Goal: Transaction & Acquisition: Subscribe to service/newsletter

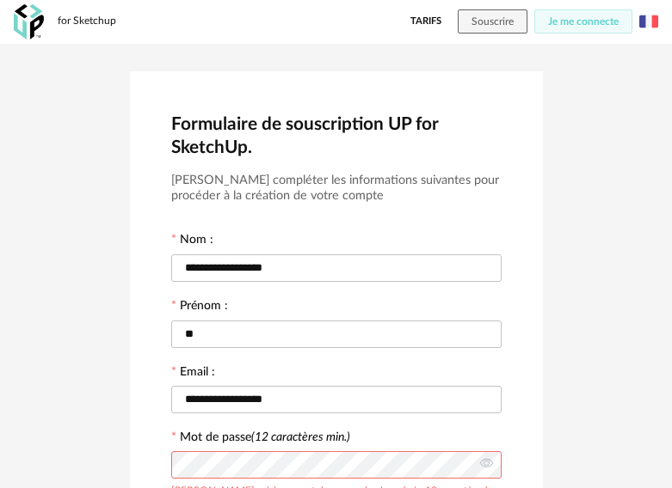
scroll to position [391, 0]
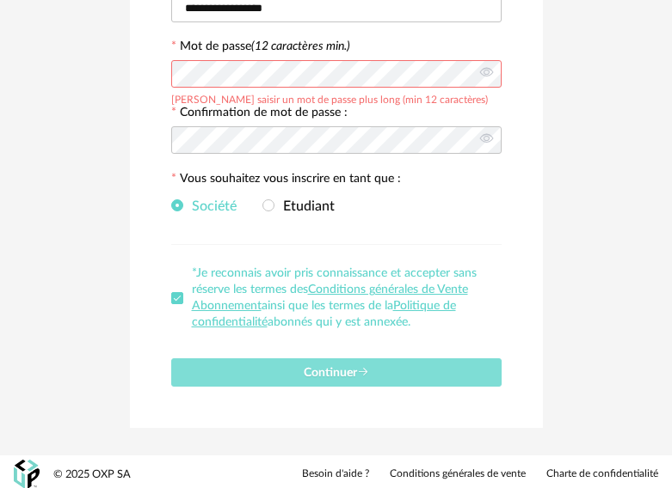
click at [318, 367] on span "Continuer" at bounding box center [336, 373] width 65 height 12
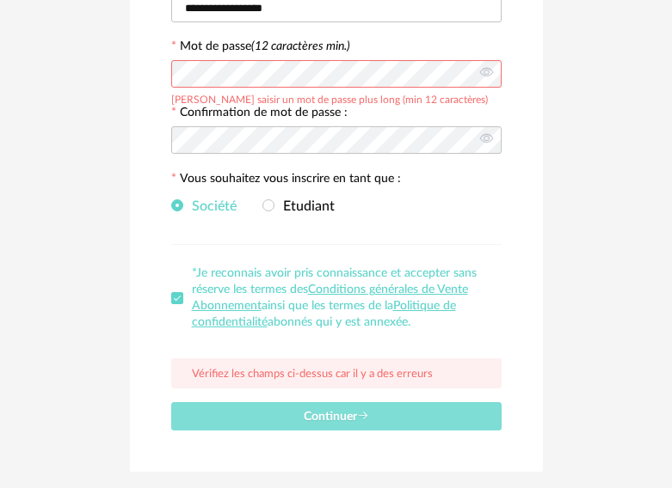
click at [329, 416] on span "Continuer" at bounding box center [336, 417] width 65 height 12
click at [305, 417] on span "Continuer" at bounding box center [336, 417] width 65 height 12
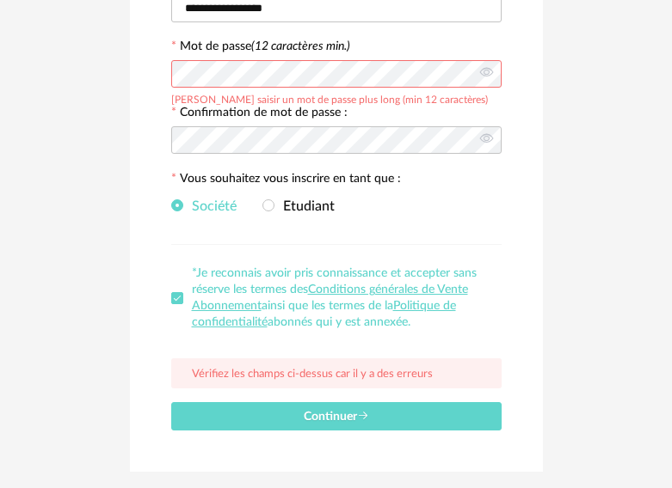
drag, startPoint x: 291, startPoint y: 279, endPoint x: 181, endPoint y: 325, distance: 119.5
click at [181, 325] on label "*Je reconnais avoir pris connaissance et accepter sans réserve les termes des C…" at bounding box center [336, 298] width 330 height 65
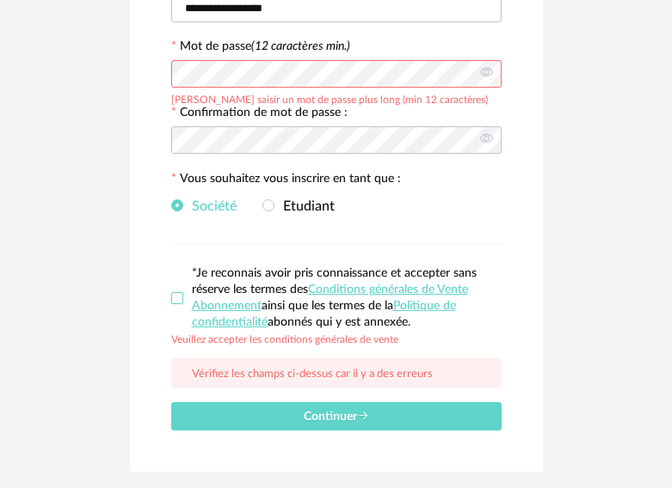
click at [178, 285] on label "*Je reconnais avoir pris connaissance et accepter sans réserve les termes des C…" at bounding box center [336, 298] width 330 height 65
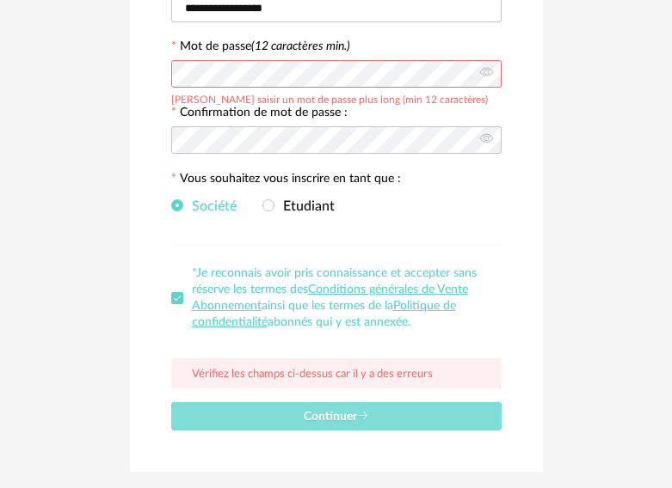
click at [327, 411] on span "Continuer" at bounding box center [336, 417] width 65 height 12
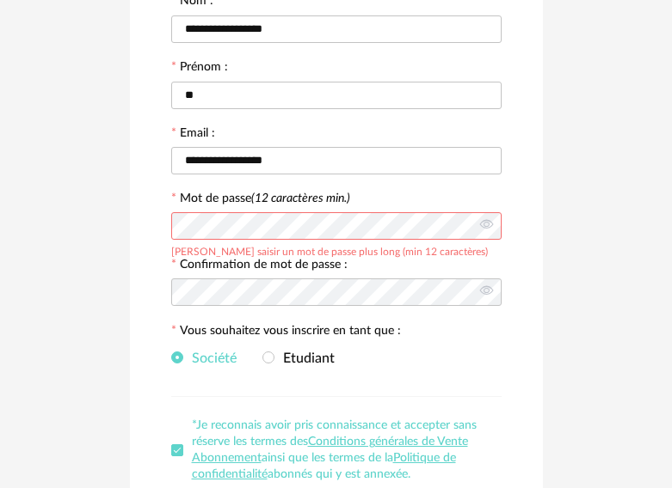
scroll to position [230, 0]
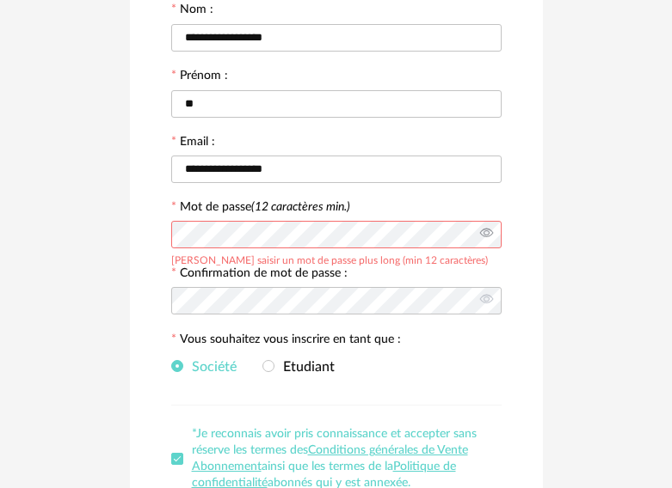
click at [484, 230] on icon at bounding box center [485, 235] width 21 height 34
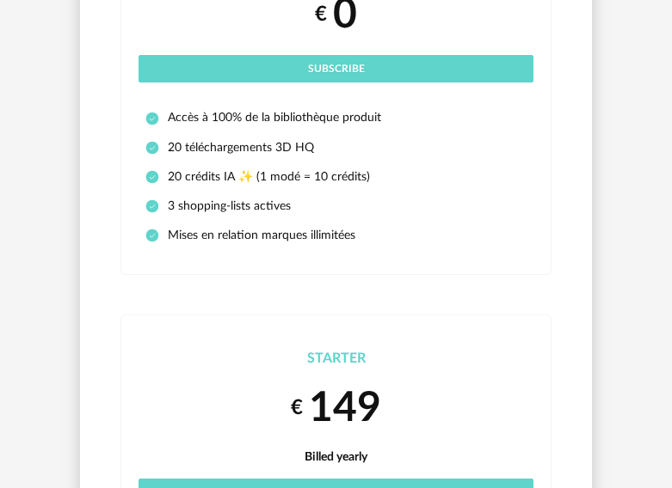
scroll to position [249, 0]
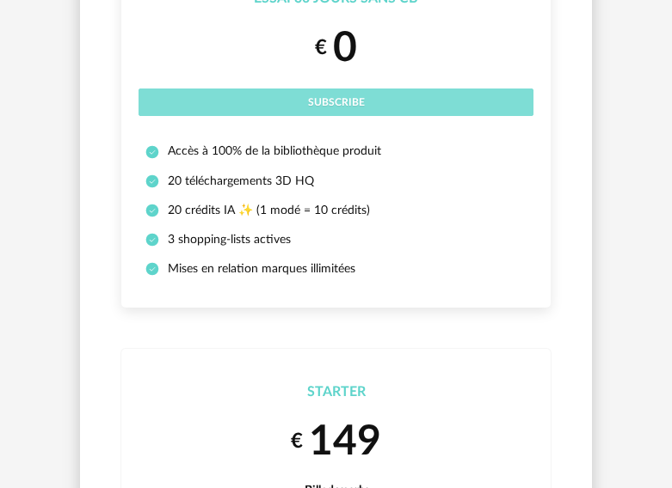
click at [285, 98] on button "Subscribe" at bounding box center [335, 103] width 395 height 28
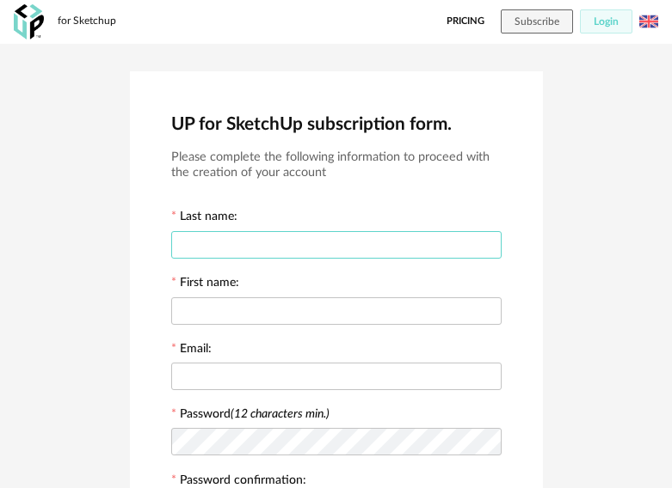
click at [276, 246] on input "text" at bounding box center [336, 245] width 330 height 28
type input "******"
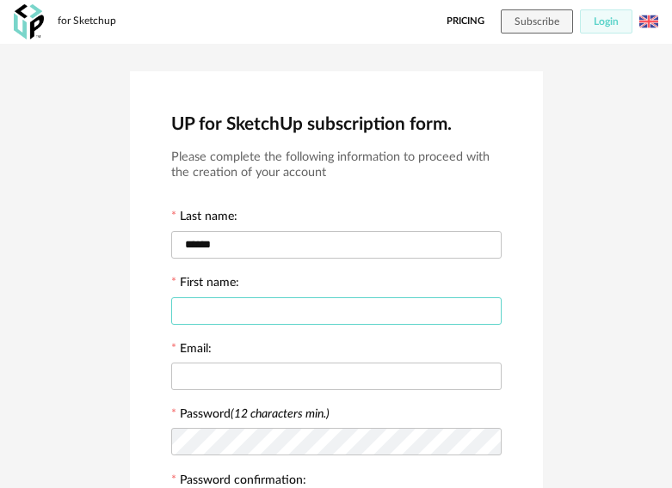
click at [237, 312] on input "text" at bounding box center [336, 311] width 330 height 28
type input "****"
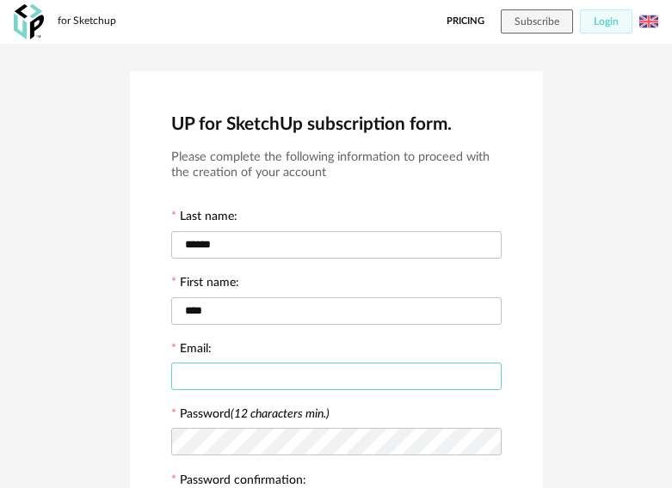
click at [201, 371] on input "text" at bounding box center [336, 377] width 330 height 28
type input "**********"
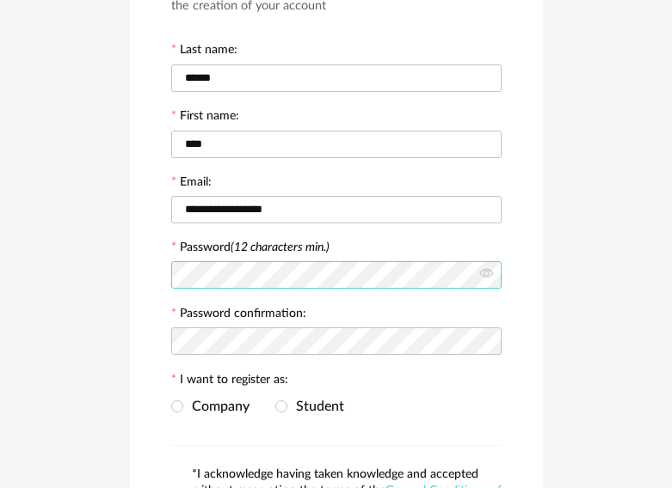
scroll to position [172, 0]
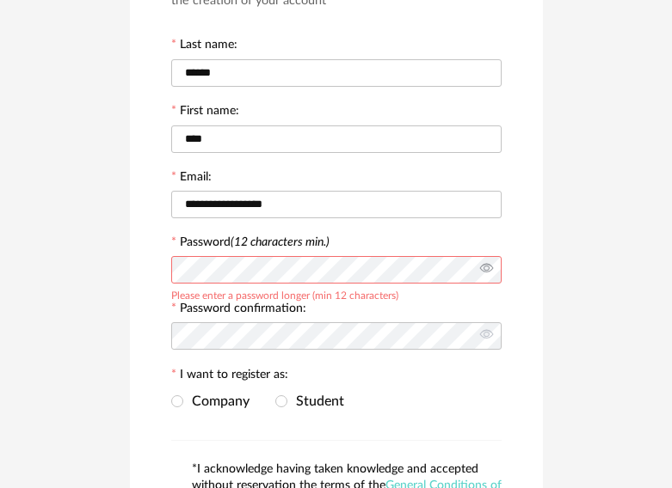
click at [482, 267] on icon at bounding box center [485, 270] width 21 height 34
click at [488, 325] on icon at bounding box center [485, 336] width 21 height 34
click at [277, 396] on span at bounding box center [281, 403] width 12 height 15
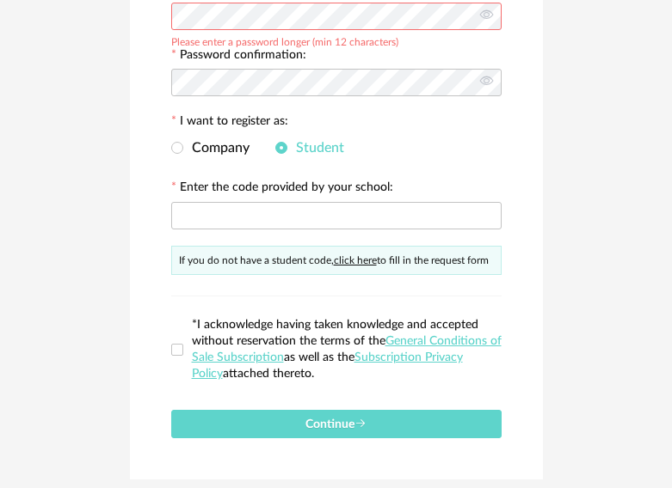
scroll to position [430, 0]
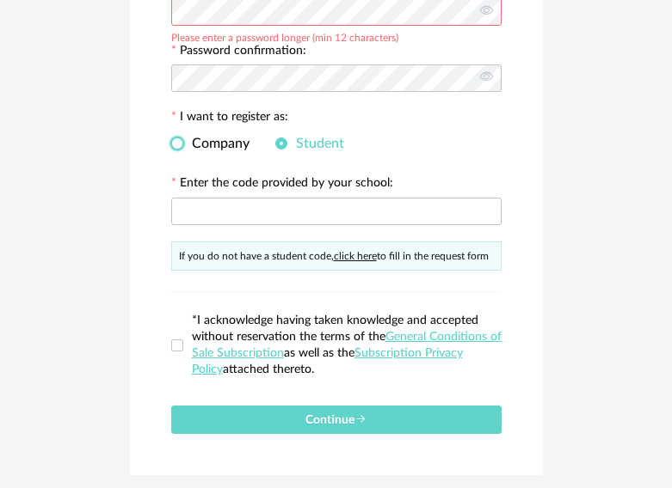
click at [174, 138] on span at bounding box center [177, 144] width 12 height 12
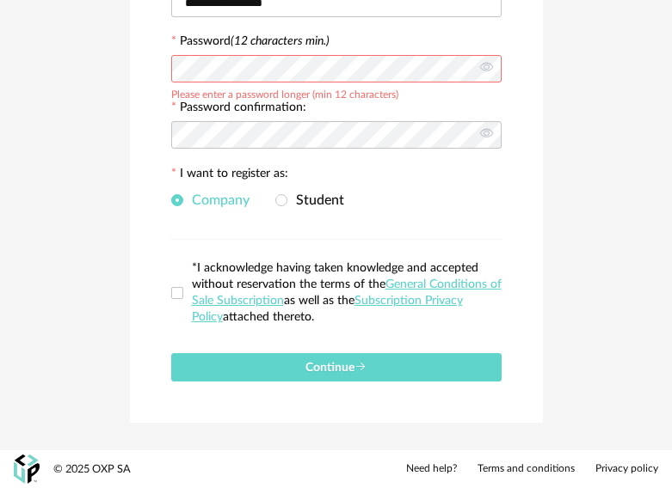
scroll to position [368, 0]
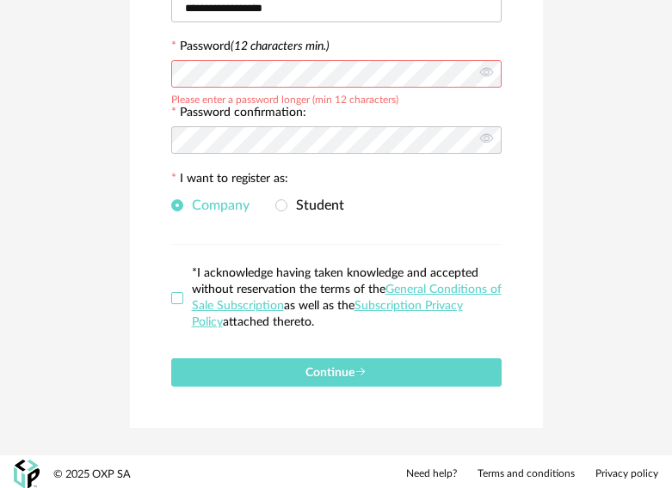
click at [175, 292] on span at bounding box center [177, 298] width 12 height 12
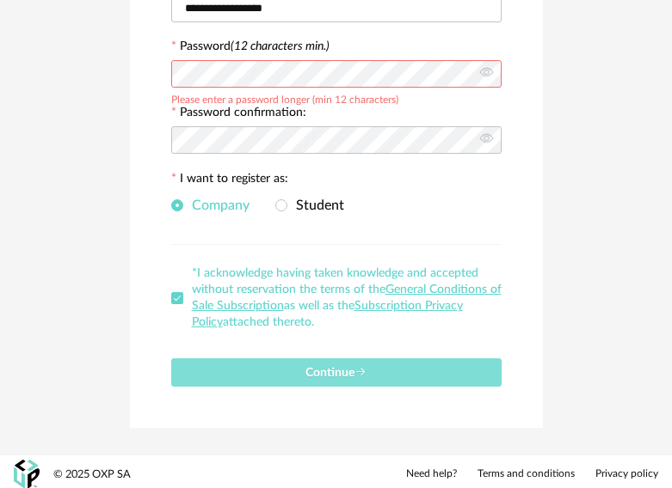
click at [226, 366] on button "Continue" at bounding box center [336, 373] width 330 height 28
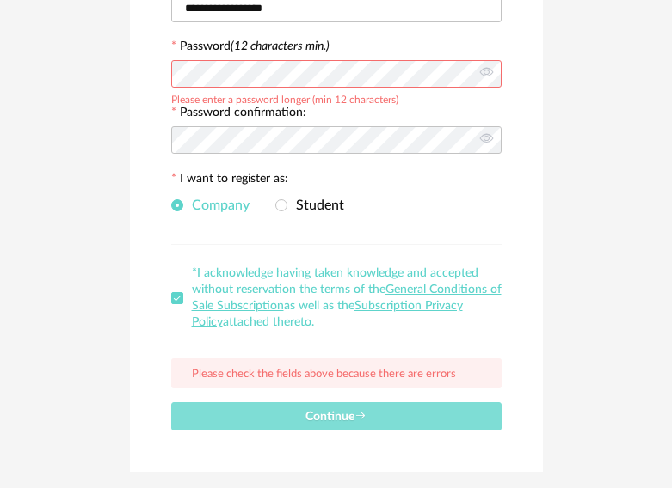
click at [339, 414] on span "Continue" at bounding box center [335, 417] width 61 height 12
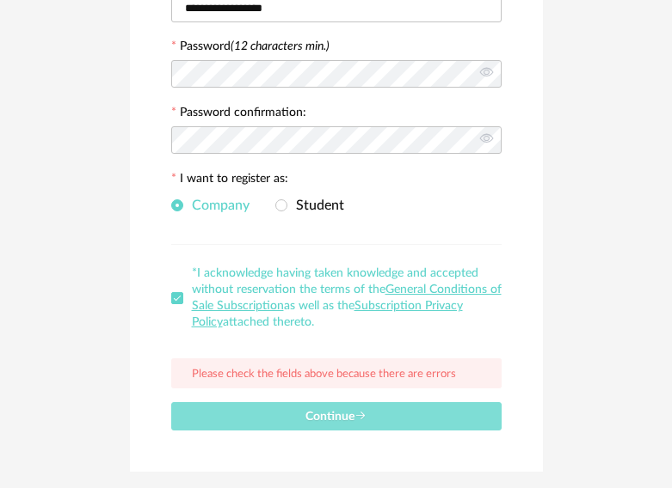
click at [322, 411] on span "Continue" at bounding box center [335, 417] width 61 height 12
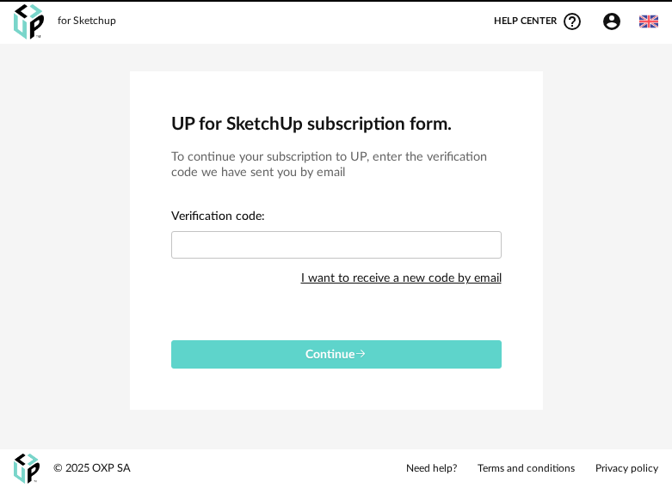
scroll to position [0, 0]
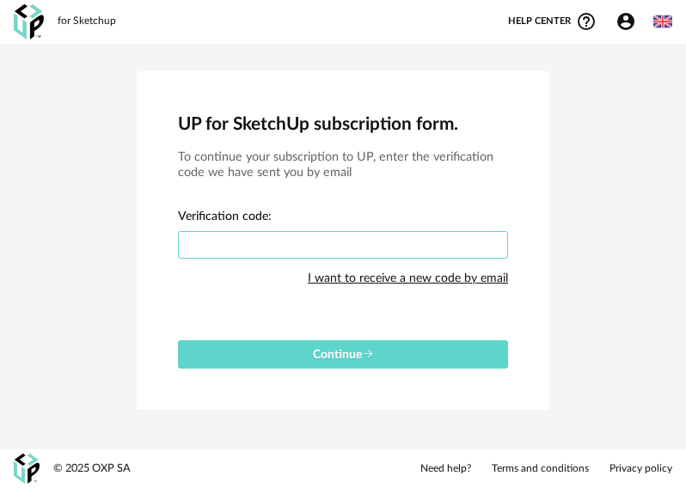
paste input "****"
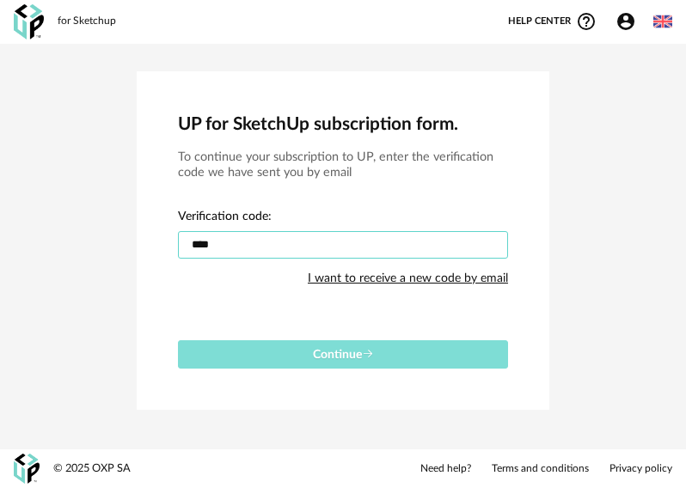
type input "****"
click at [250, 352] on button "Continue" at bounding box center [343, 354] width 330 height 28
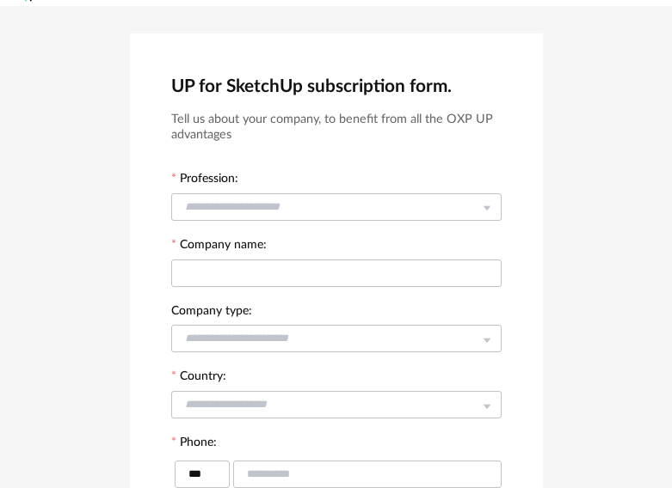
scroll to position [34, 0]
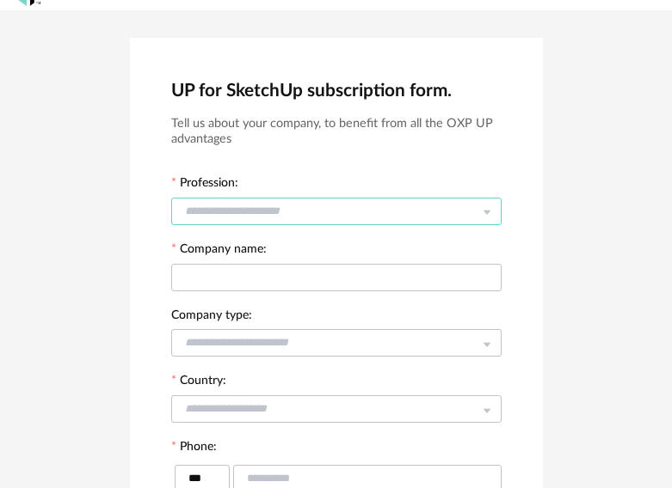
click at [213, 203] on input "text" at bounding box center [336, 212] width 330 height 28
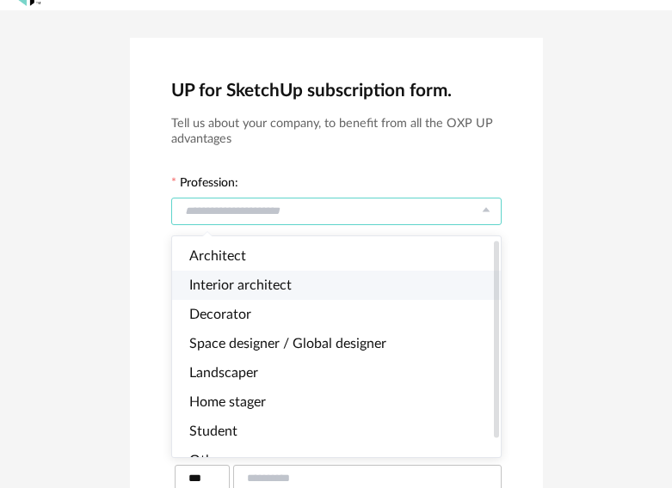
scroll to position [23, 0]
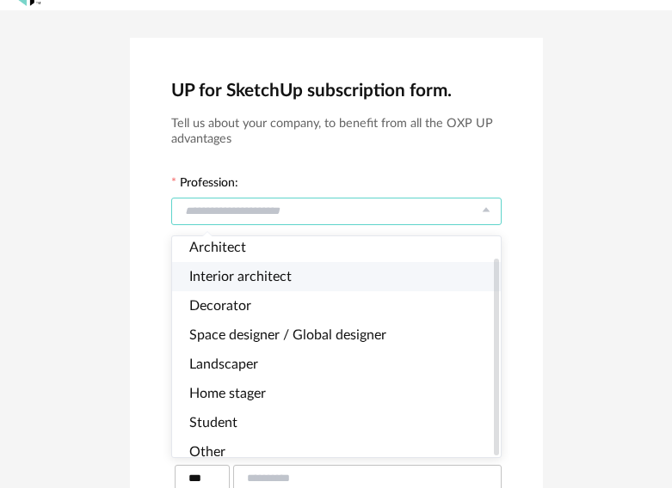
click at [237, 270] on span "Interior architect" at bounding box center [240, 277] width 102 height 14
type input "**********"
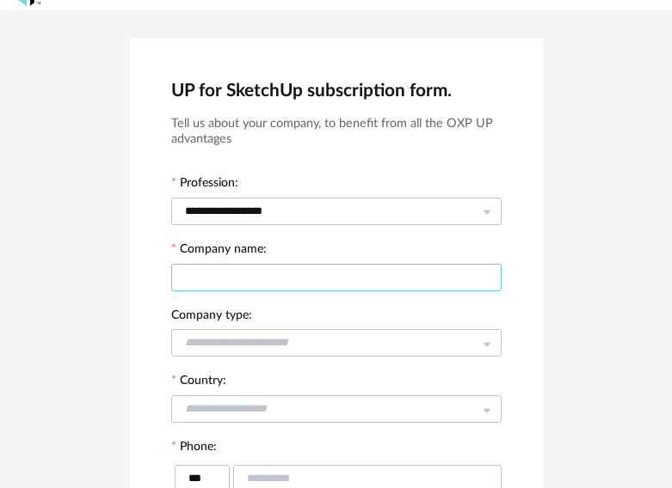
click at [210, 275] on input "text" at bounding box center [336, 278] width 330 height 28
type input "**********"
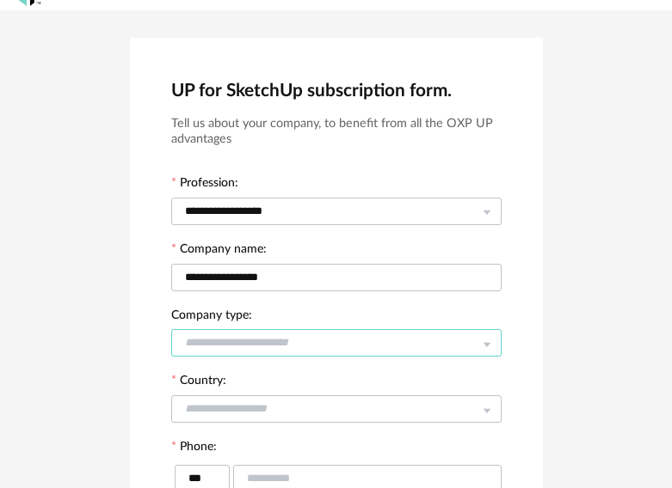
click at [218, 345] on input "text" at bounding box center [336, 343] width 330 height 28
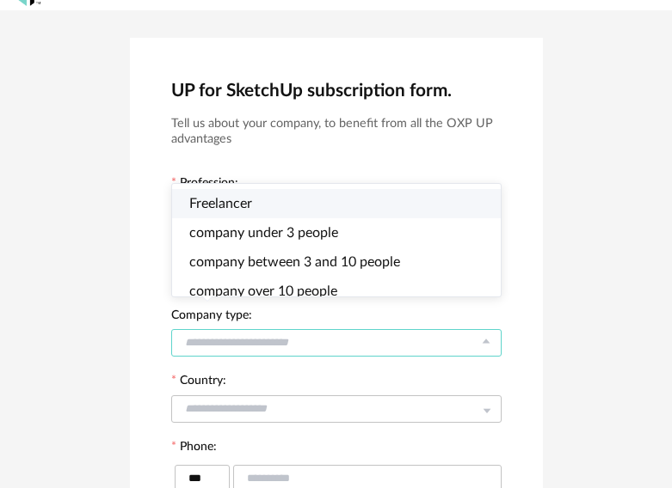
click at [224, 199] on span "Freelancer" at bounding box center [220, 204] width 63 height 14
type input "**********"
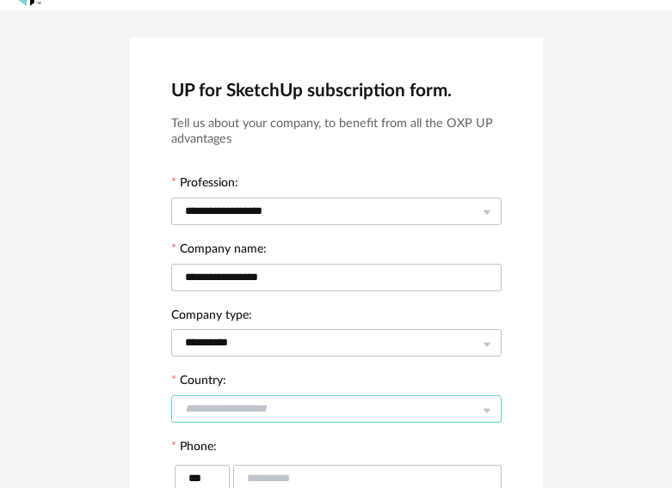
click at [230, 399] on input "text" at bounding box center [336, 410] width 330 height 28
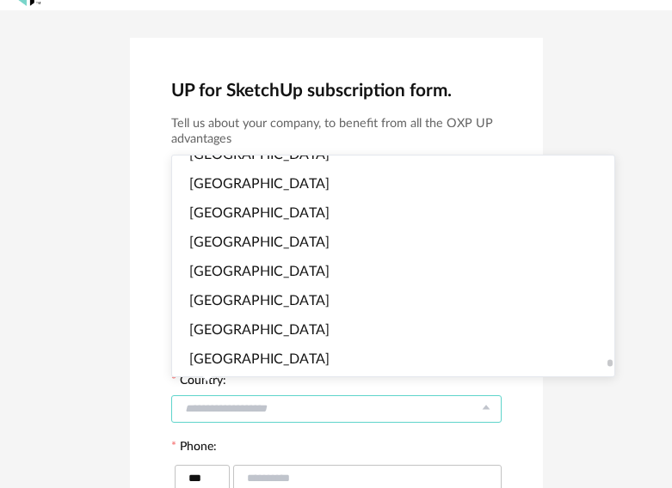
scroll to position [6621, 0]
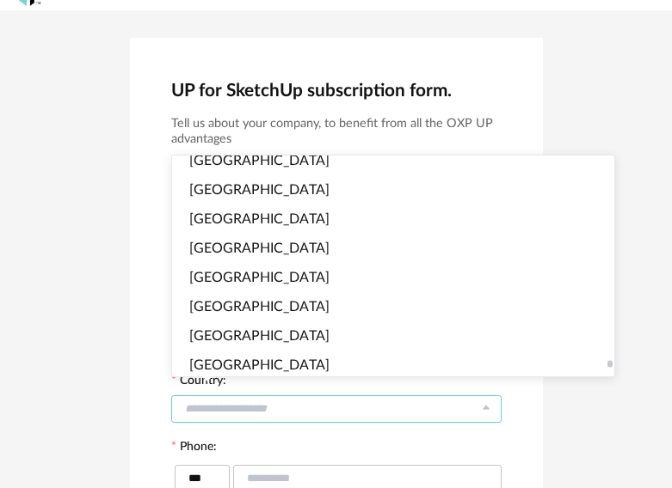
drag, startPoint x: 494, startPoint y: 217, endPoint x: 497, endPoint y: 365, distance: 147.9
click at [607, 365] on div at bounding box center [609, 363] width 5 height 7
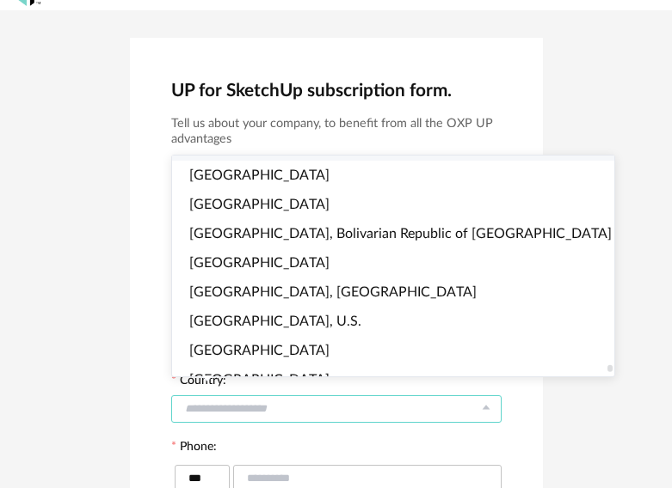
scroll to position [6793, 0]
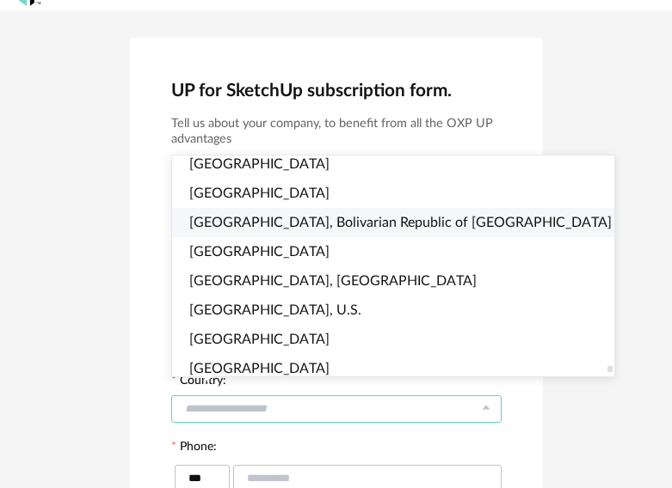
click at [242, 218] on span "Venezuela, Bolivarian Republic of Venezuela" at bounding box center [400, 223] width 422 height 14
type input "**********"
type input "***"
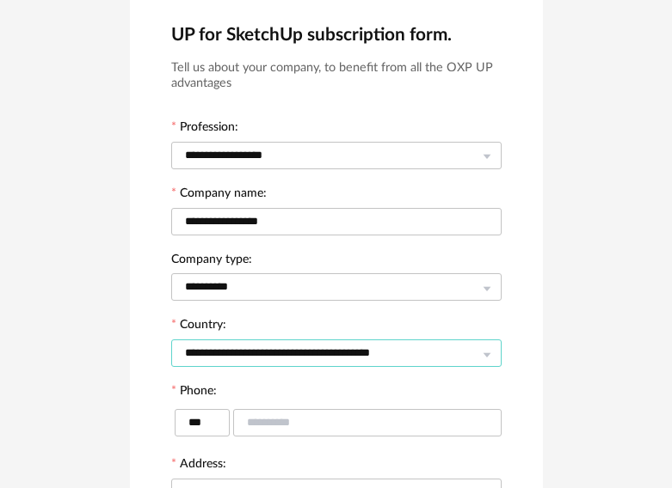
scroll to position [120, 0]
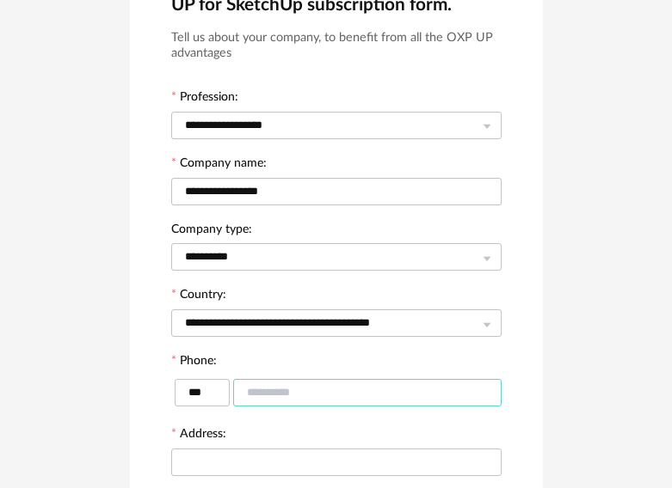
click at [257, 391] on input "text" at bounding box center [367, 393] width 268 height 28
type input "**********"
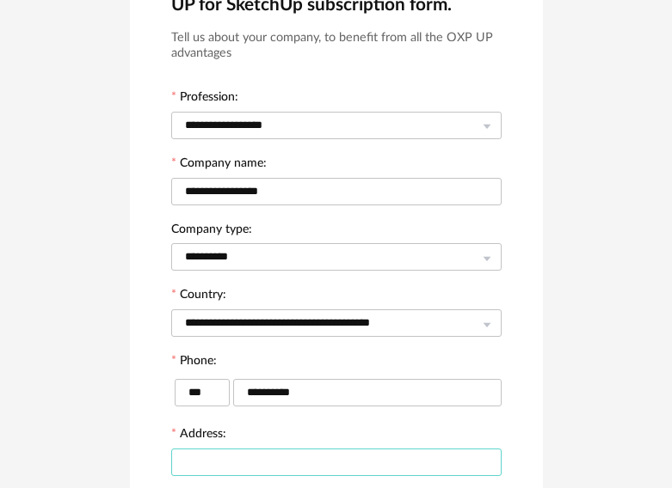
click at [196, 453] on input "text" at bounding box center [336, 463] width 330 height 28
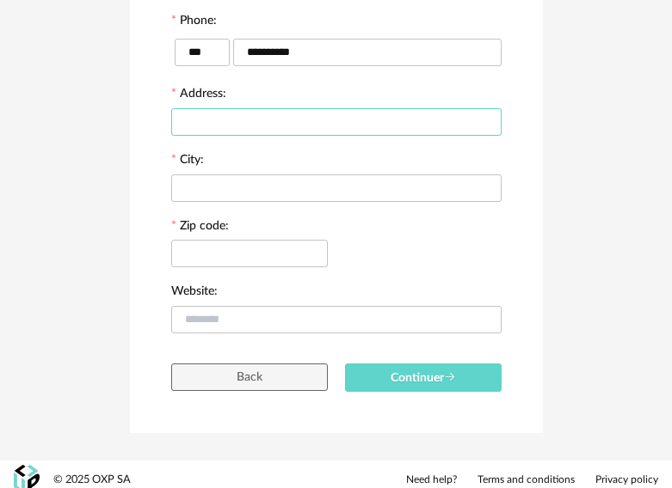
scroll to position [463, 0]
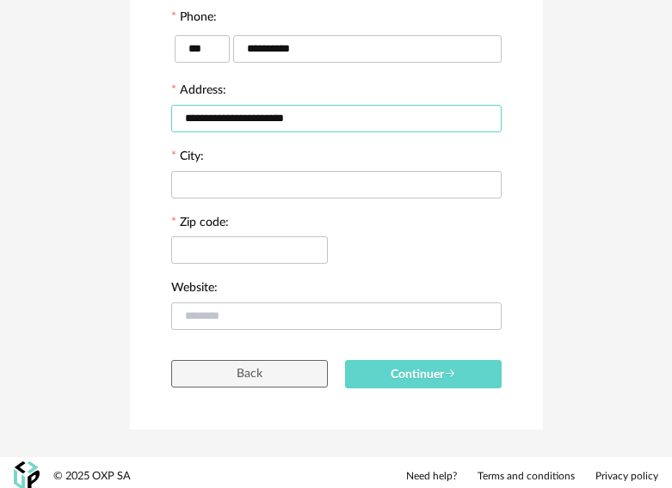
click at [255, 119] on input "**********" at bounding box center [336, 119] width 330 height 28
type input "**********"
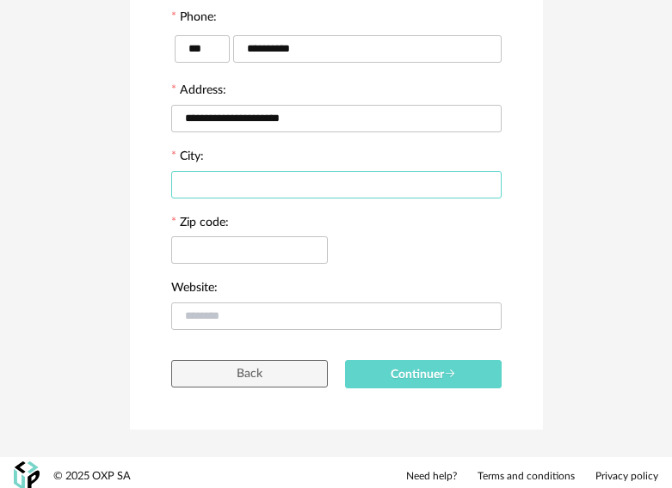
click at [228, 172] on input "text" at bounding box center [336, 185] width 330 height 28
type input "*******"
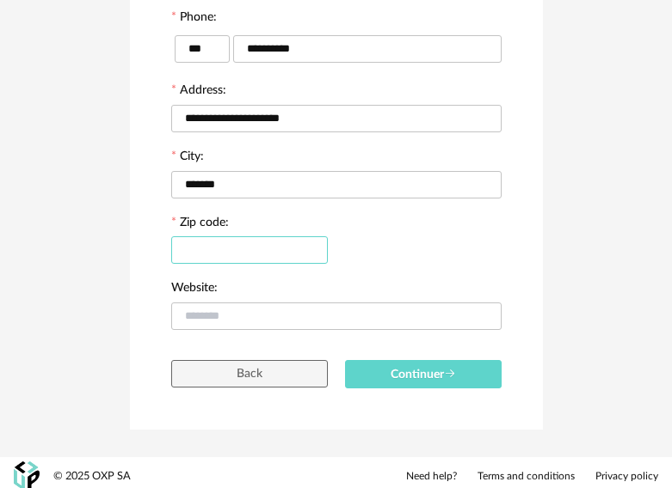
click at [222, 243] on input "text" at bounding box center [249, 250] width 156 height 28
type input "****"
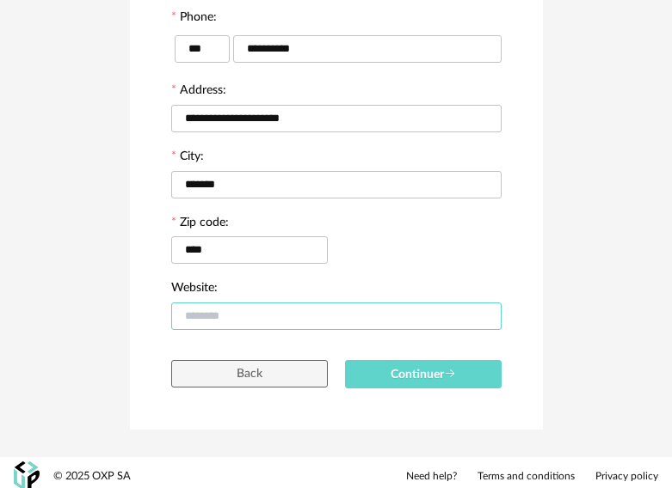
click at [219, 313] on input "text" at bounding box center [336, 317] width 330 height 28
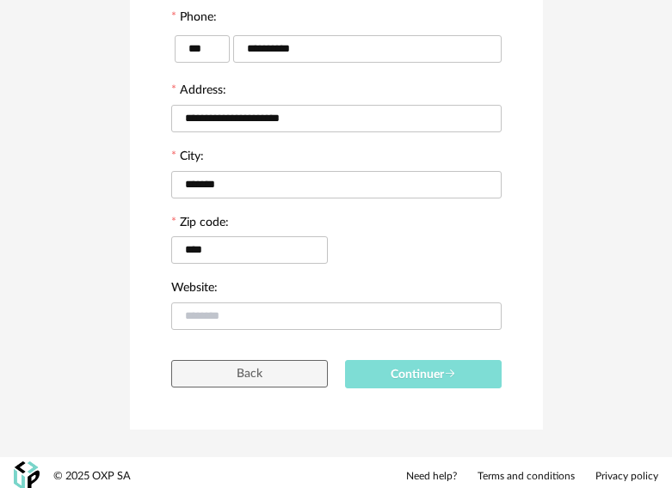
click at [479, 370] on button "Continuer" at bounding box center [423, 374] width 156 height 28
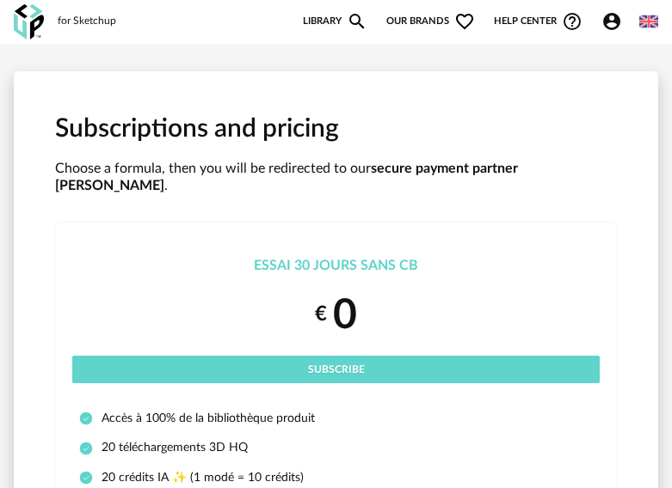
click at [328, 289] on div "€ 0" at bounding box center [335, 315] width 527 height 53
click at [309, 257] on div "Essai 30 jours sans CB" at bounding box center [335, 266] width 527 height 18
click at [305, 25] on link "Library Magnify icon" at bounding box center [335, 21] width 64 height 21
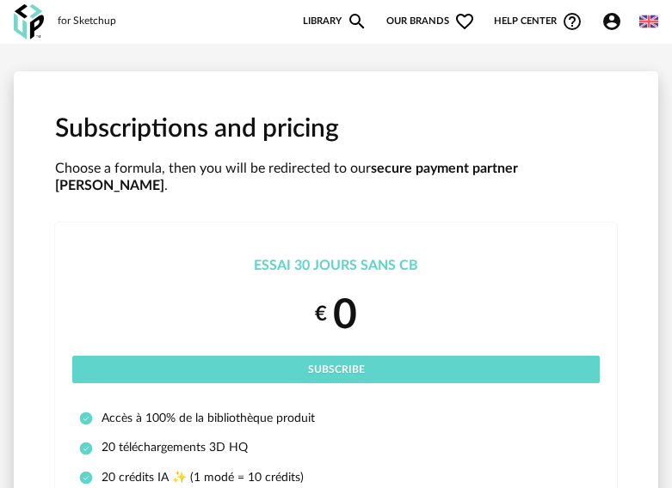
click at [322, 13] on link "Library Magnify icon" at bounding box center [335, 21] width 64 height 21
click at [352, 12] on icon "Magnify icon" at bounding box center [357, 21] width 21 height 21
click at [337, 261] on div "Essai 30 jours sans CB € 0 Subscribe" at bounding box center [335, 320] width 527 height 126
click at [336, 257] on div "Essai 30 jours sans CB" at bounding box center [335, 266] width 527 height 18
click at [148, 411] on li "Accès à 100% de la bibliothèque produit" at bounding box center [335, 418] width 513 height 15
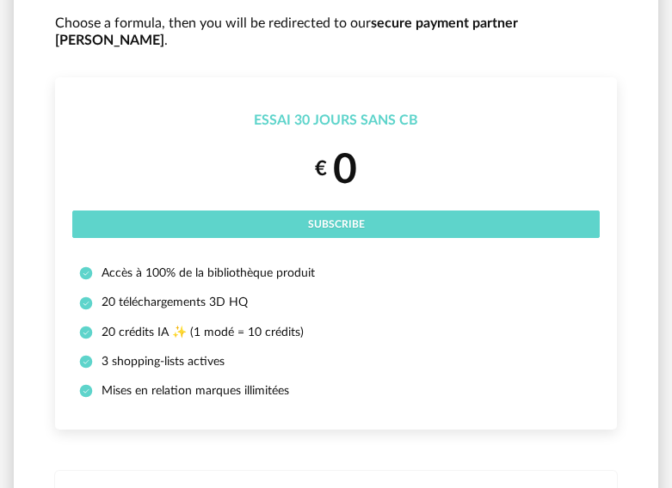
scroll to position [172, 0]
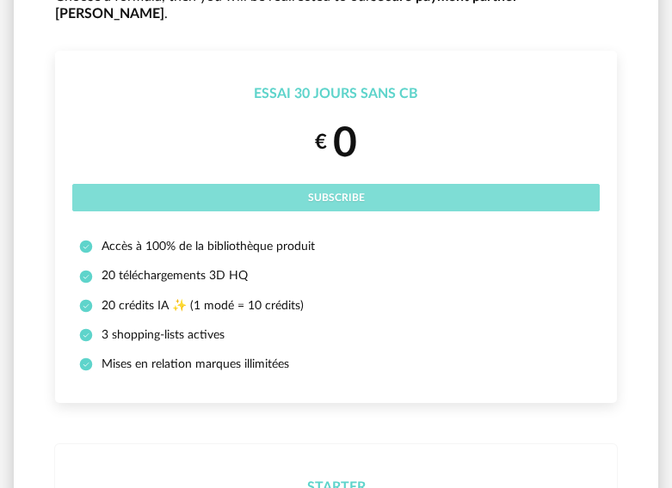
click at [334, 188] on button "Subscribe" at bounding box center [335, 198] width 527 height 28
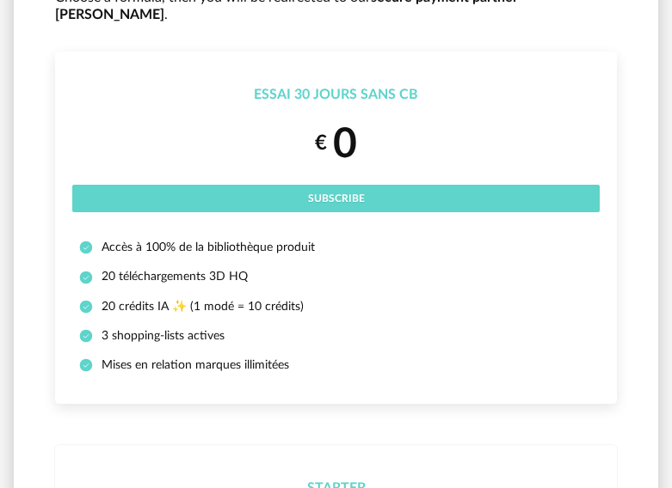
scroll to position [172, 0]
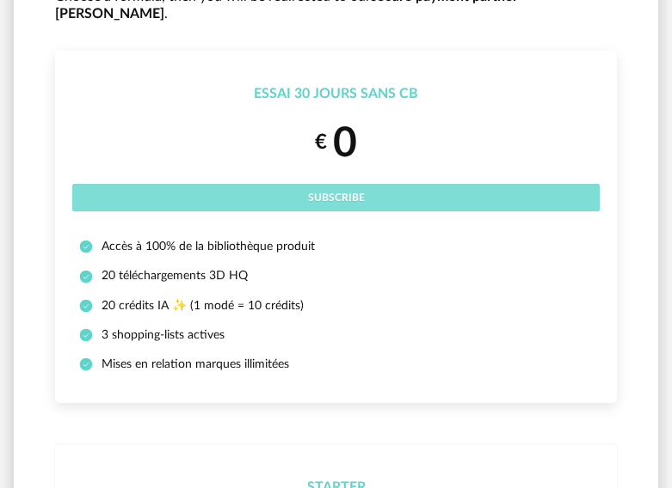
click at [328, 193] on span "Subscribe" at bounding box center [336, 198] width 57 height 10
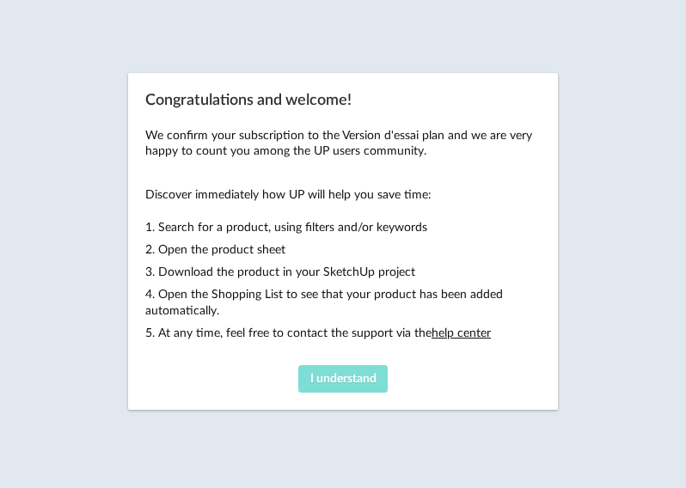
click at [310, 373] on span "I understand" at bounding box center [343, 379] width 66 height 12
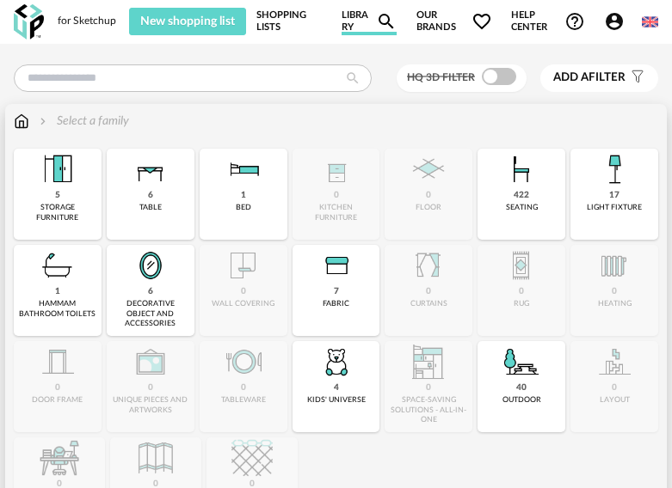
click at [53, 286] on img at bounding box center [57, 265] width 41 height 41
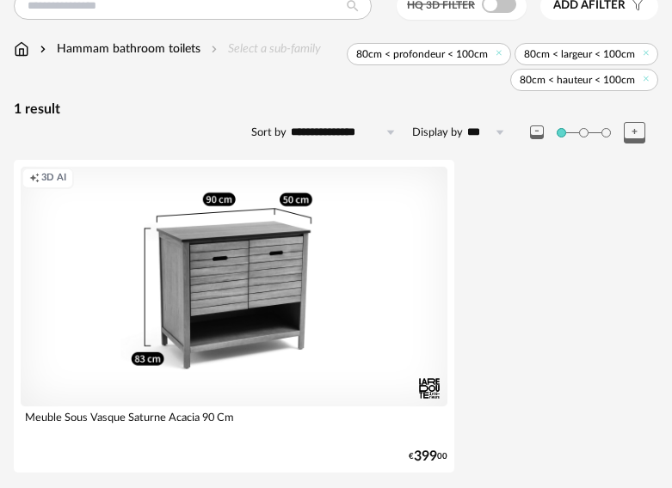
scroll to position [75, 0]
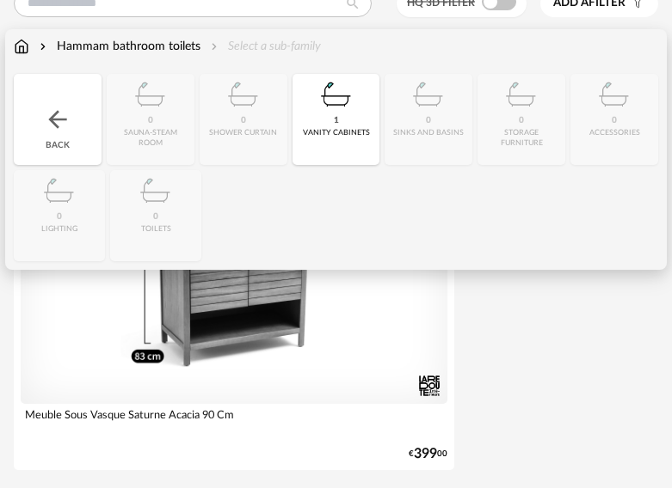
click at [247, 127] on div "Close icon Back 0 sauna-steam room 0 shower curtain 1 vanity cabinets 0 sinks a…" at bounding box center [336, 167] width 644 height 187
click at [175, 130] on div "Close icon Back 0 sauna-steam room 0 shower curtain 1 vanity cabinets 0 sinks a…" at bounding box center [336, 167] width 644 height 187
click at [71, 134] on div "Back" at bounding box center [58, 119] width 88 height 91
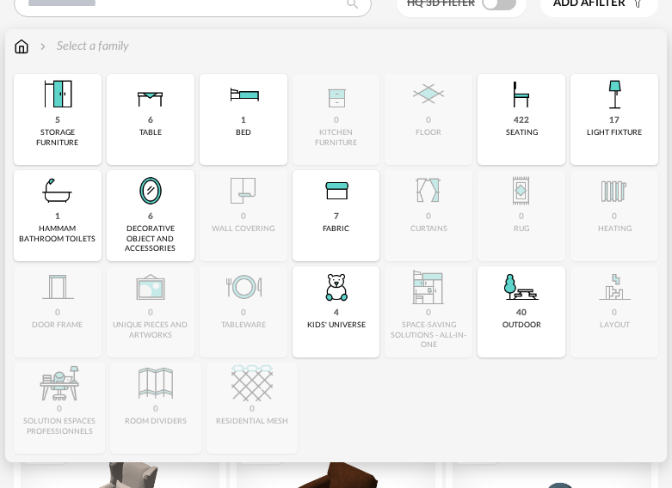
click at [146, 181] on img at bounding box center [150, 190] width 41 height 41
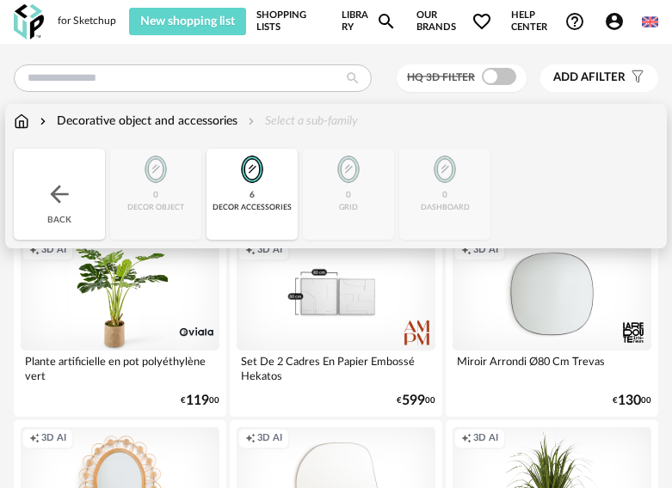
click at [58, 194] on img at bounding box center [60, 195] width 28 height 28
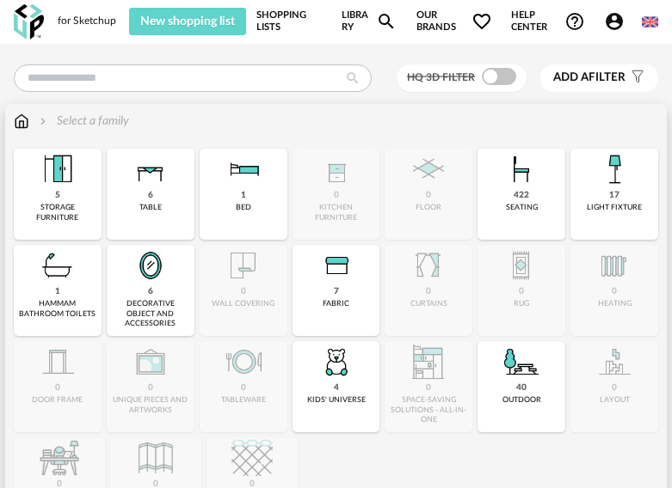
click at [64, 394] on div "Close icon 5 storage furniture 6 table 1 bed 0 kitchen furniture 0 floor 422 se…" at bounding box center [336, 339] width 644 height 380
click at [56, 207] on div "storage furniture" at bounding box center [57, 213] width 77 height 20
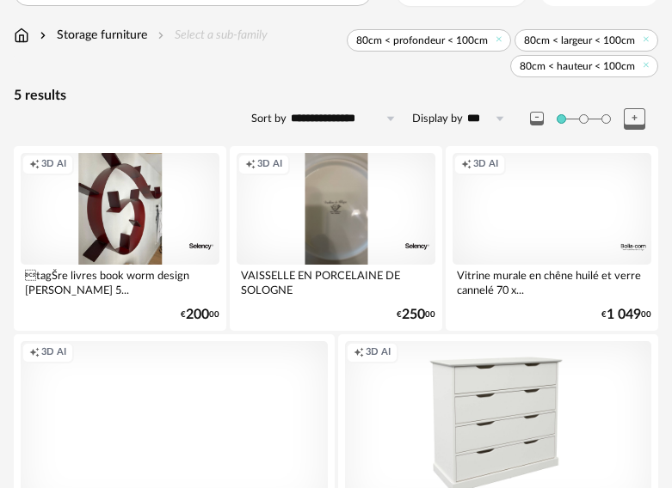
scroll to position [172, 0]
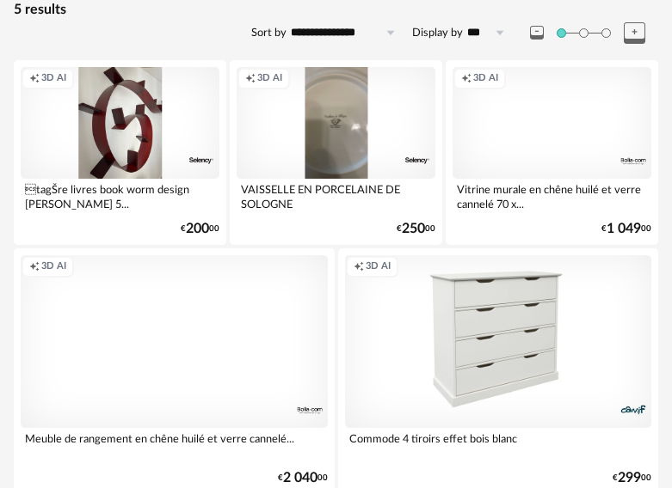
click at [125, 139] on div "Creation icon 3D AI" at bounding box center [120, 123] width 199 height 112
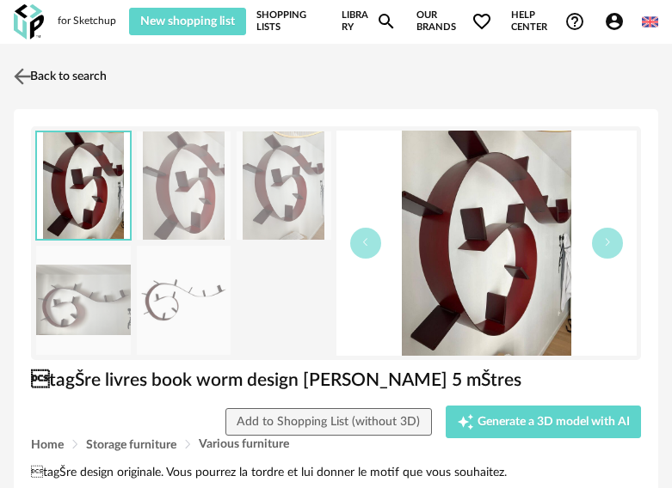
click at [21, 67] on img at bounding box center [22, 76] width 25 height 25
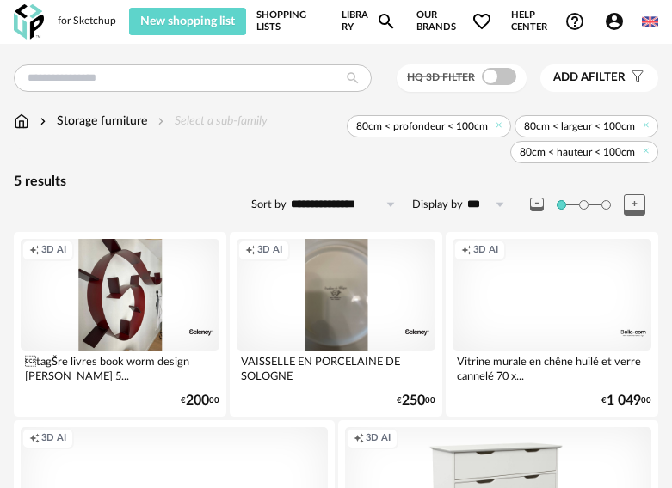
click at [561, 302] on div "Creation icon 3D AI" at bounding box center [551, 295] width 199 height 112
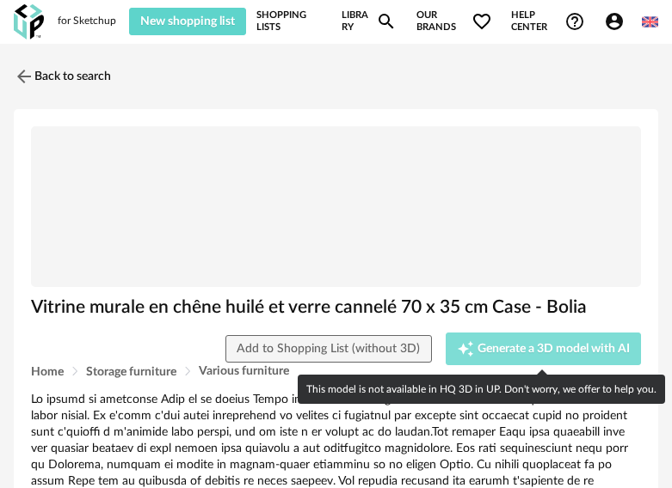
click at [524, 357] on div "Creation icon Generate a 3D model with AI" at bounding box center [543, 348] width 173 height 17
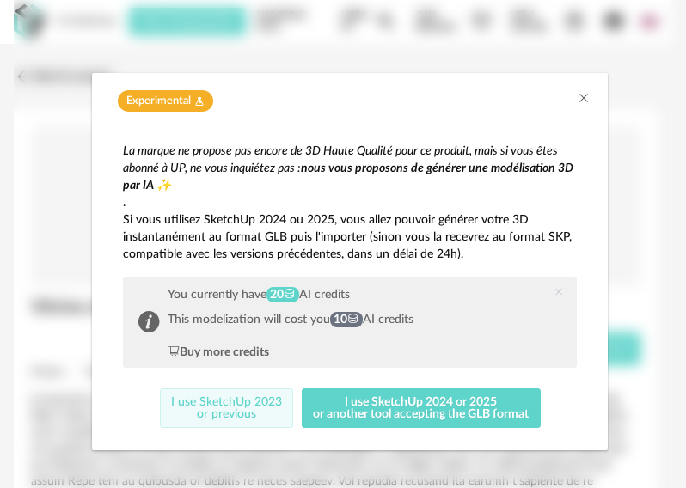
click at [191, 412] on button "I use SketchUp 2023 or previous" at bounding box center [227, 409] width 134 height 40
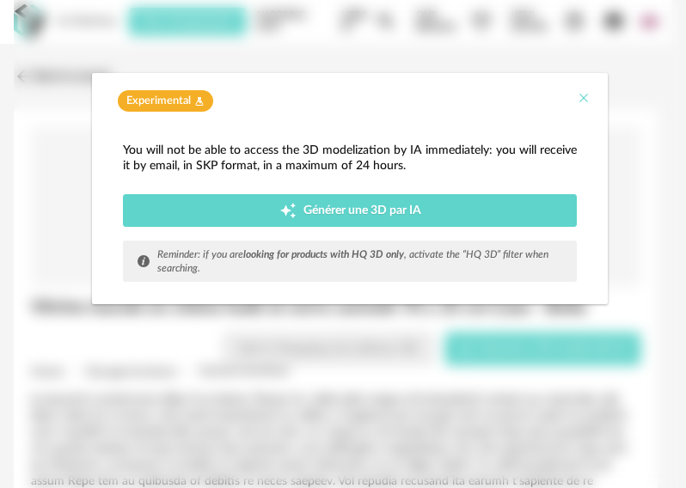
click at [586, 95] on icon "Close" at bounding box center [584, 98] width 14 height 14
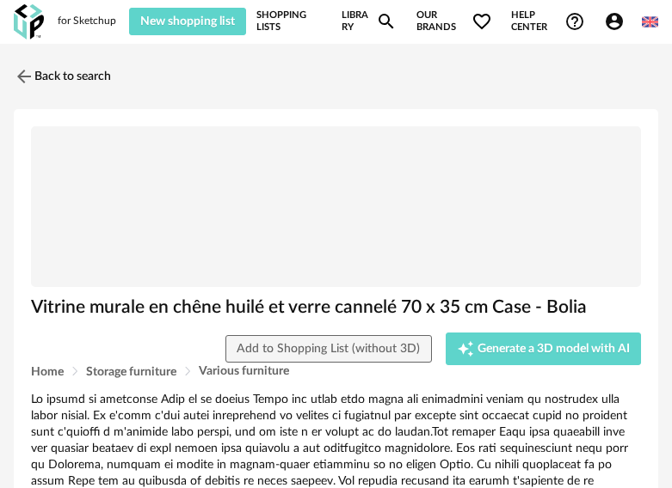
click at [343, 15] on link "Library Magnify icon" at bounding box center [368, 22] width 55 height 28
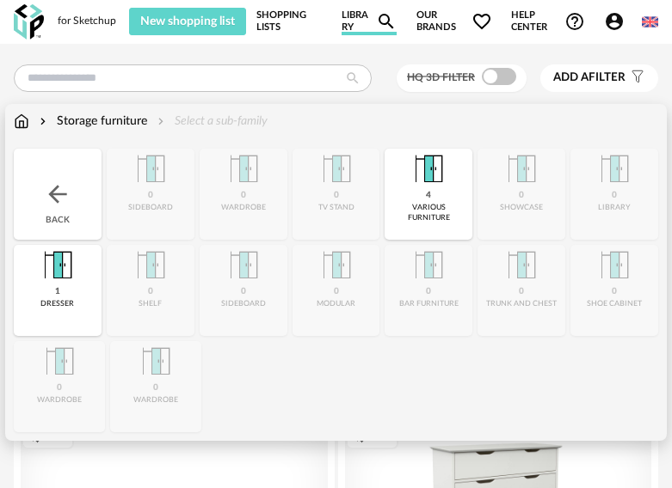
click at [19, 125] on img at bounding box center [21, 121] width 15 height 17
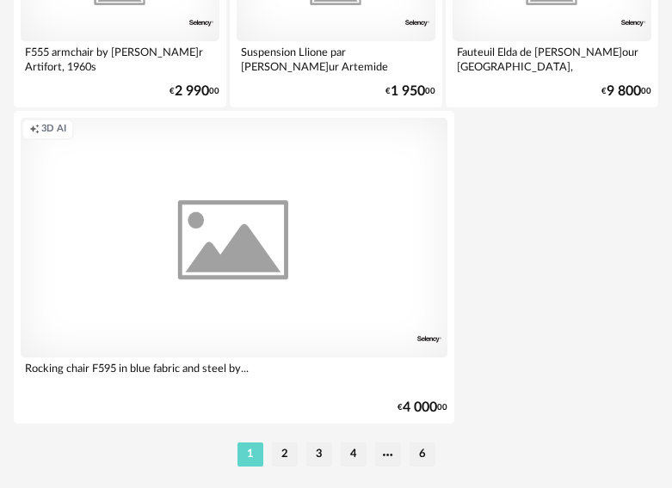
scroll to position [6471, 0]
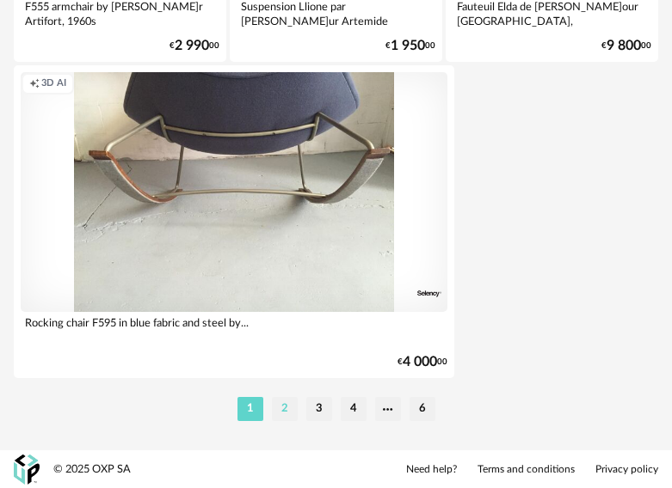
click at [284, 410] on li "2" at bounding box center [285, 409] width 26 height 24
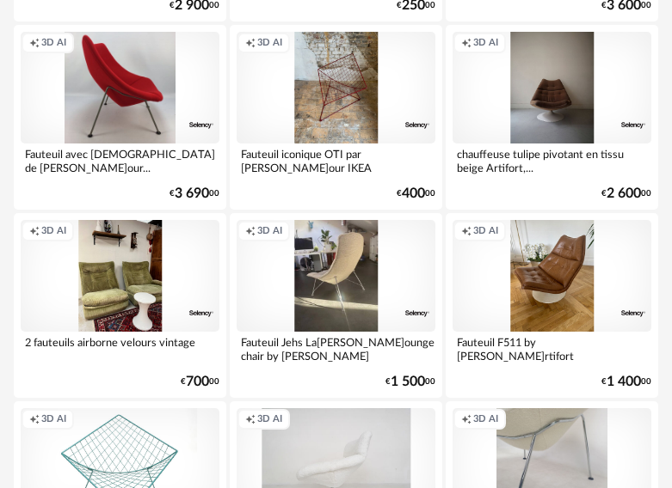
scroll to position [4299, 0]
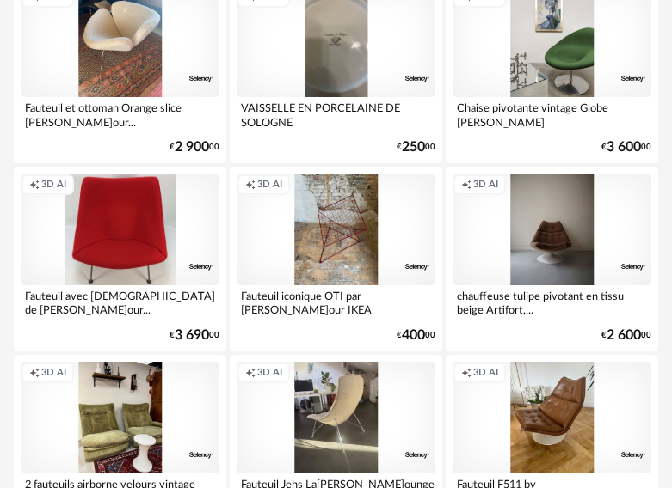
click at [122, 229] on div "Creation icon 3D AI" at bounding box center [120, 230] width 199 height 112
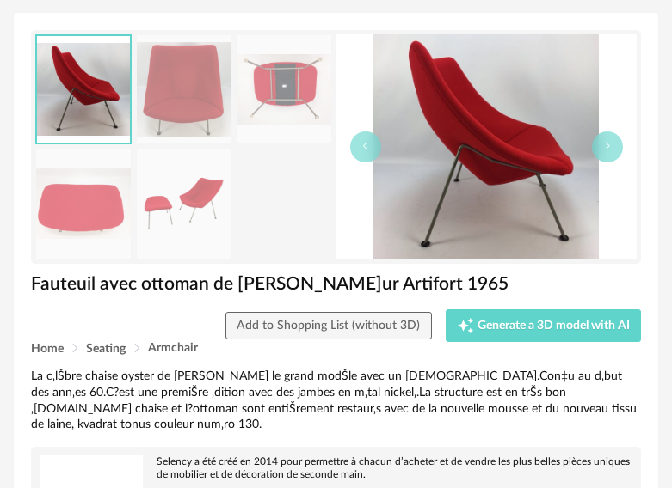
scroll to position [85, 0]
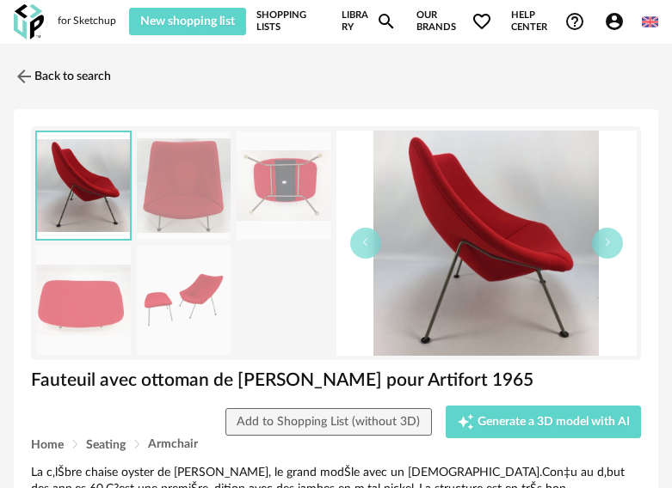
click at [184, 77] on div "Back to search" at bounding box center [336, 77] width 644 height 38
click at [69, 14] on div "for Sketchup New shopping list Update my Shopping List Refresh icon Shopping Li…" at bounding box center [336, 22] width 672 height 44
click at [90, 21] on div "for Sketchup" at bounding box center [87, 22] width 58 height 14
click at [46, 79] on link "Back to search" at bounding box center [57, 77] width 97 height 38
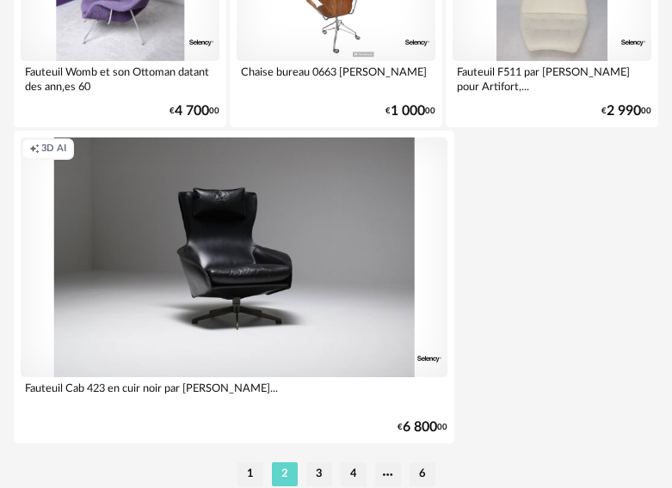
scroll to position [6470, 0]
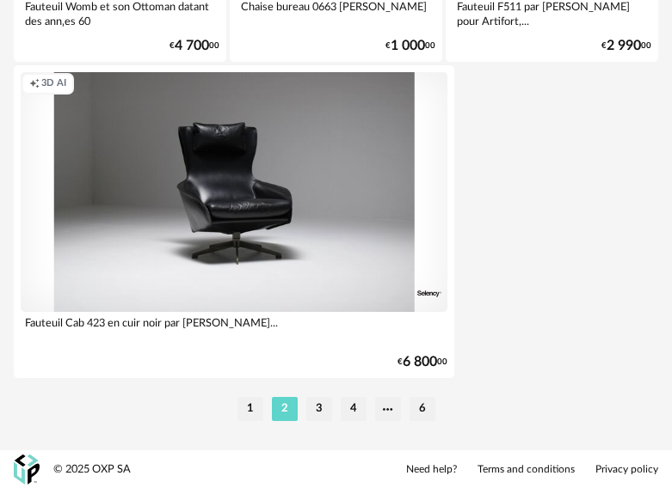
click at [272, 221] on div "Creation icon 3D AI" at bounding box center [234, 192] width 426 height 240
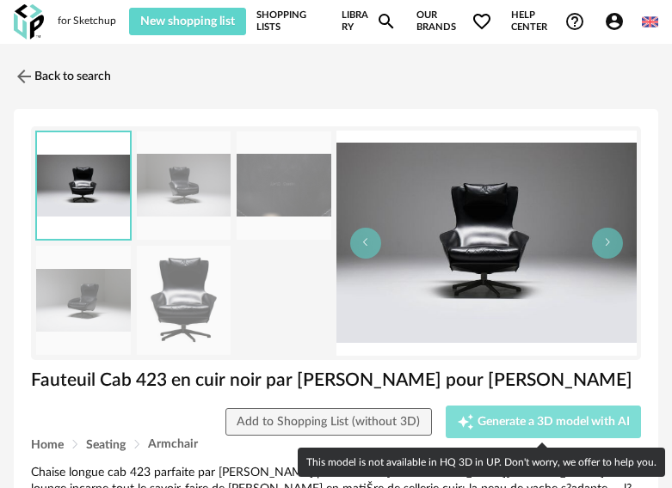
click at [558, 420] on span "Generate a 3D model with AI" at bounding box center [553, 422] width 152 height 12
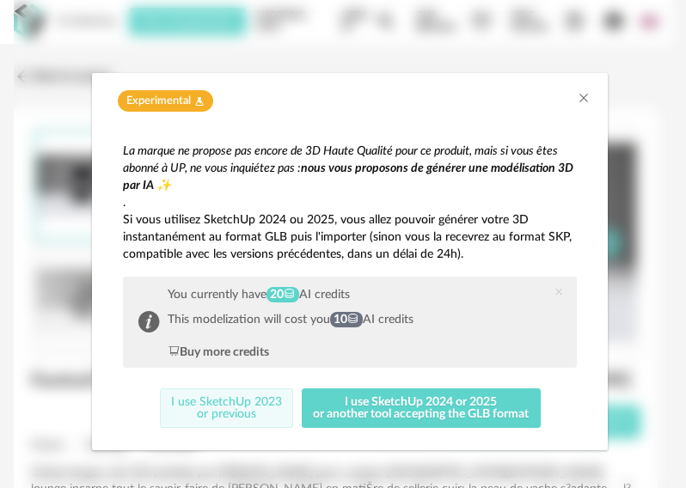
click at [220, 405] on button "I use SketchUp 2023 or previous" at bounding box center [227, 409] width 134 height 40
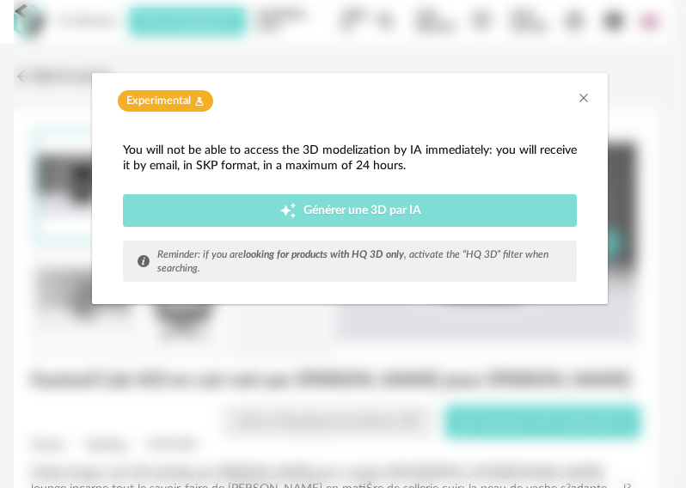
click at [363, 215] on span "Générer une 3D par IA" at bounding box center [363, 211] width 118 height 12
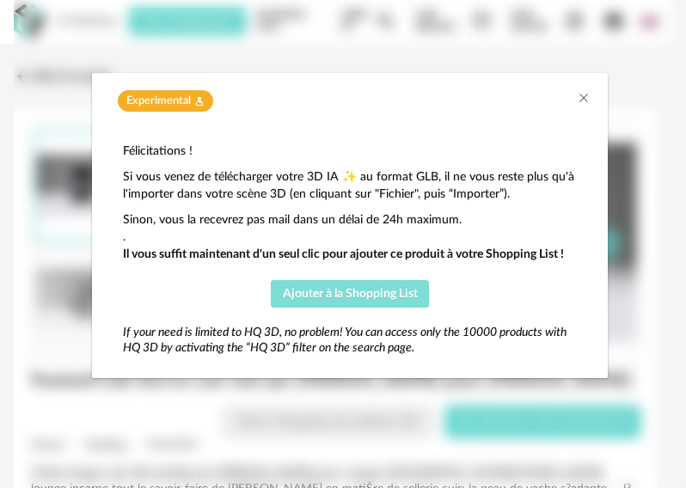
click at [302, 296] on span "Ajouter à la Shopping List" at bounding box center [350, 294] width 135 height 12
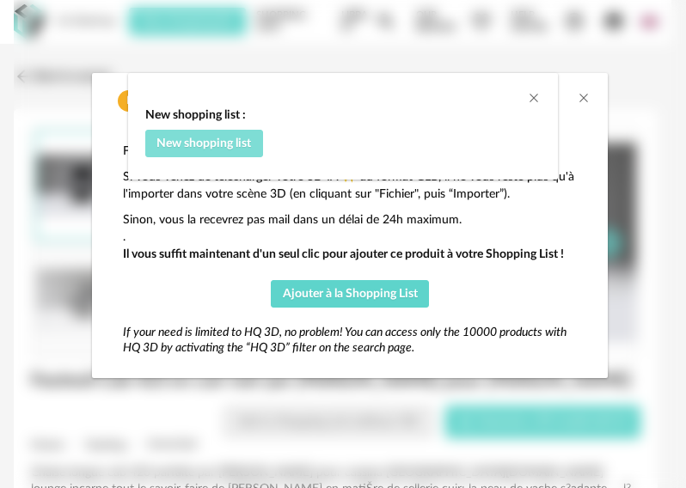
click at [224, 140] on span "New shopping list" at bounding box center [203, 144] width 95 height 12
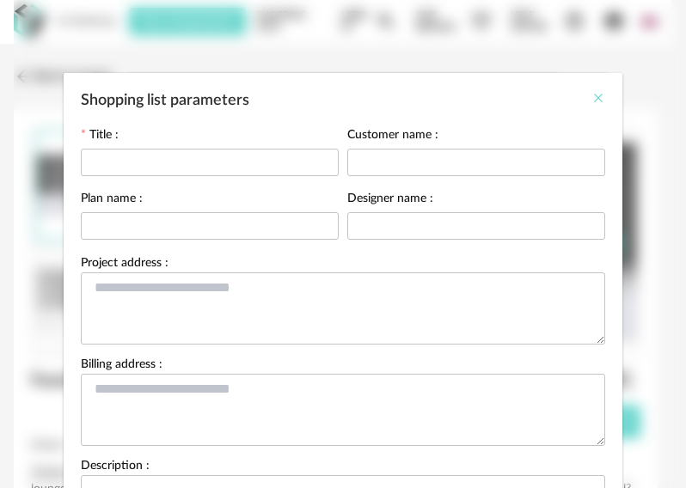
click at [597, 100] on icon "Close" at bounding box center [599, 98] width 14 height 14
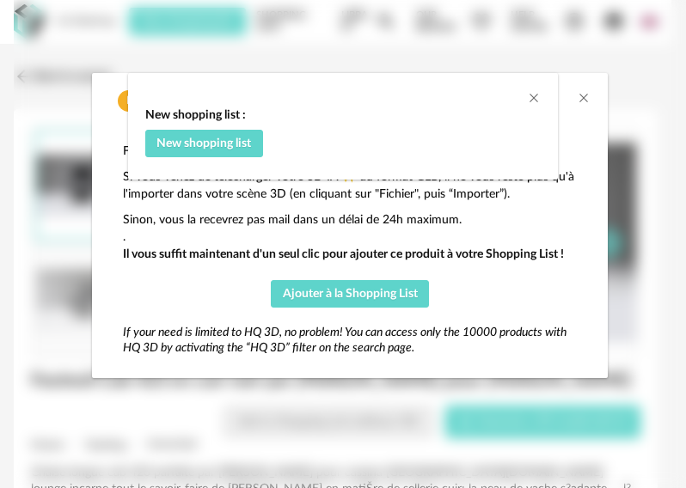
click at [582, 95] on div "New shopping list : New shopping list" at bounding box center [343, 244] width 686 height 488
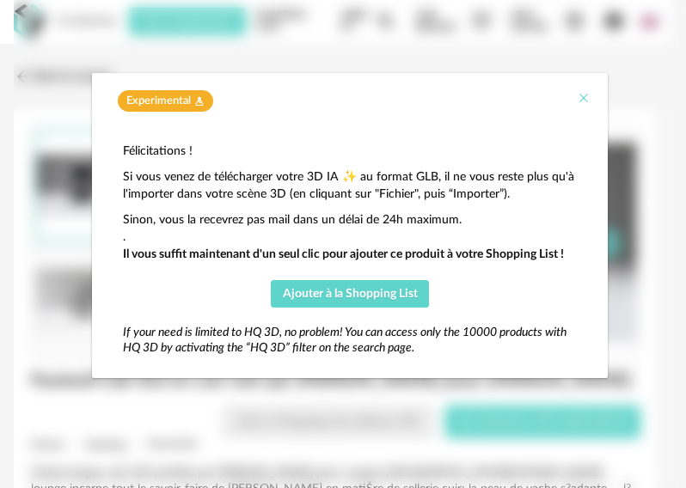
click at [592, 92] on div "Experimental Flask icon" at bounding box center [350, 96] width 516 height 47
click at [578, 96] on icon "Close" at bounding box center [584, 98] width 14 height 14
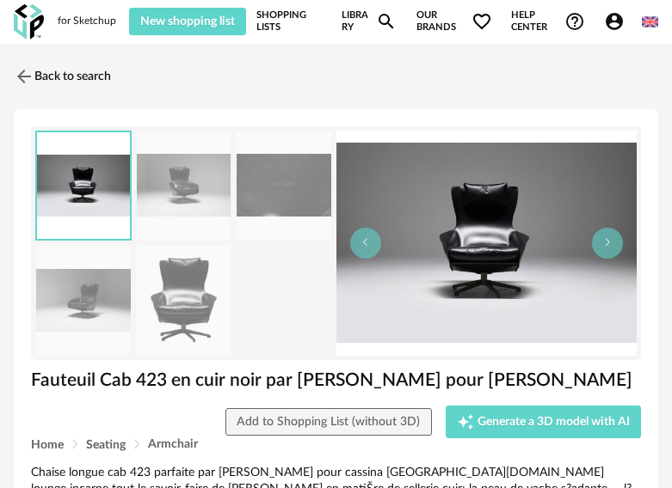
click at [426, 9] on span "Our brands Heart Outline icon" at bounding box center [454, 22] width 77 height 28
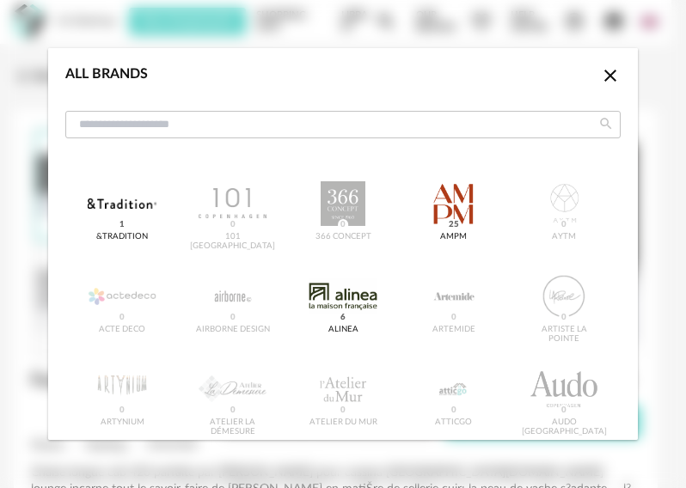
click at [600, 81] on icon "Close icon" at bounding box center [610, 75] width 21 height 21
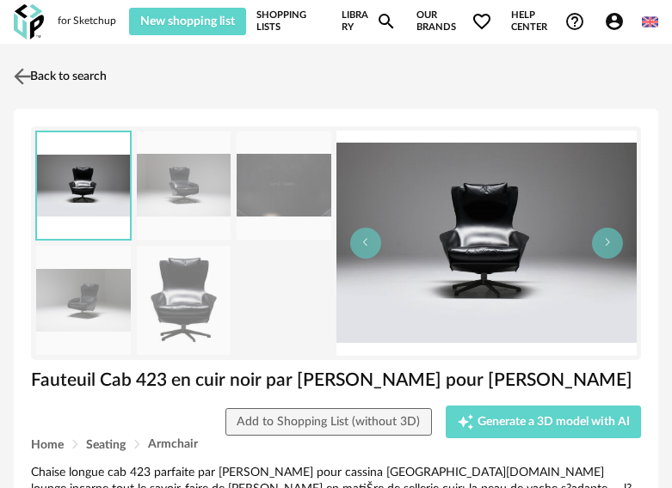
click at [22, 76] on img at bounding box center [22, 76] width 25 height 25
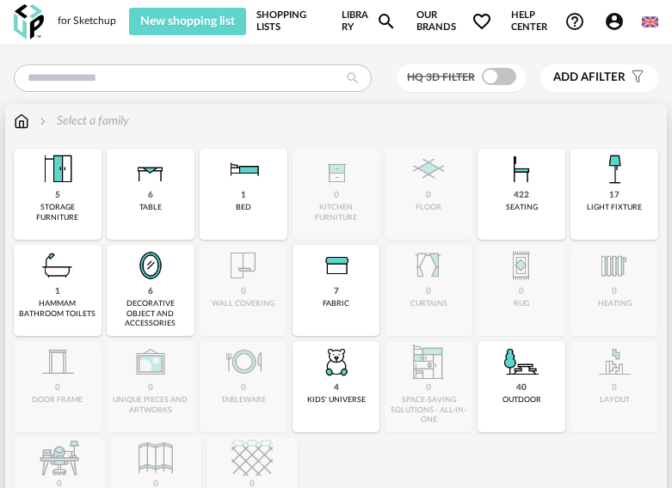
click at [50, 281] on img at bounding box center [57, 265] width 41 height 41
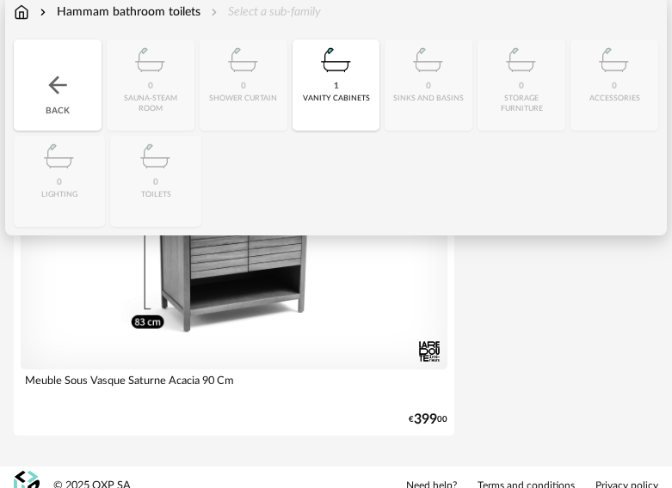
scroll to position [126, 0]
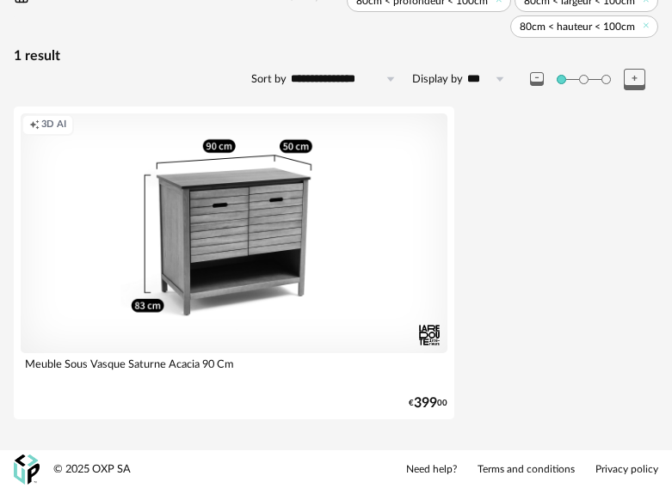
click at [587, 79] on span at bounding box center [583, 79] width 9 height 9
click at [607, 78] on span at bounding box center [605, 79] width 9 height 9
click at [555, 77] on div at bounding box center [594, 79] width 128 height 21
click at [561, 83] on span at bounding box center [560, 79] width 9 height 9
click at [482, 75] on input "***" at bounding box center [489, 79] width 52 height 28
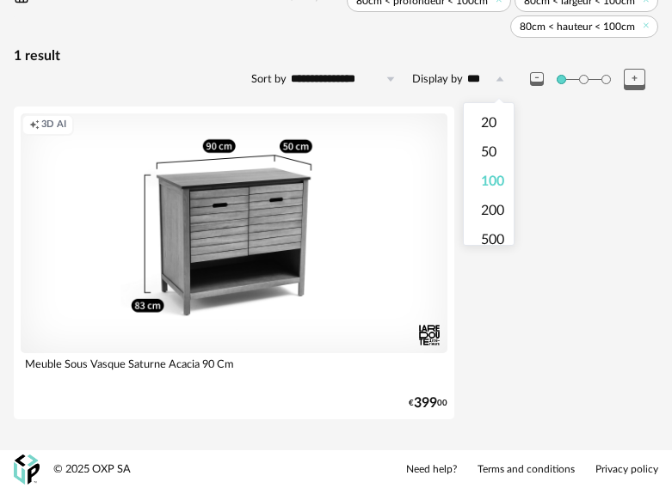
click at [482, 75] on input "***" at bounding box center [489, 79] width 52 height 28
click at [310, 77] on input "**********" at bounding box center [345, 79] width 119 height 28
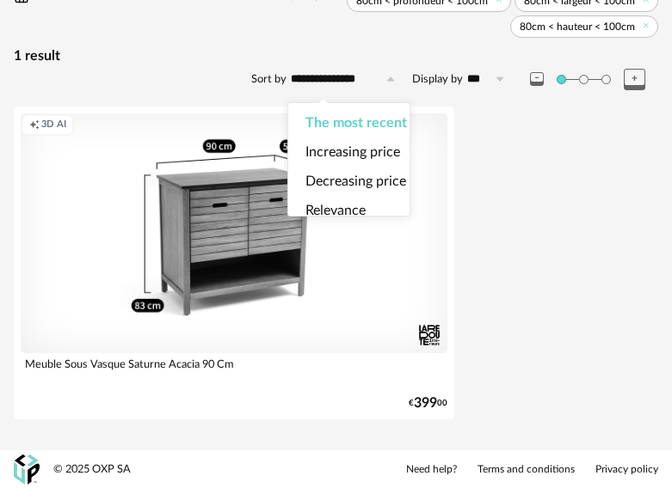
click at [310, 77] on input "**********" at bounding box center [345, 79] width 119 height 28
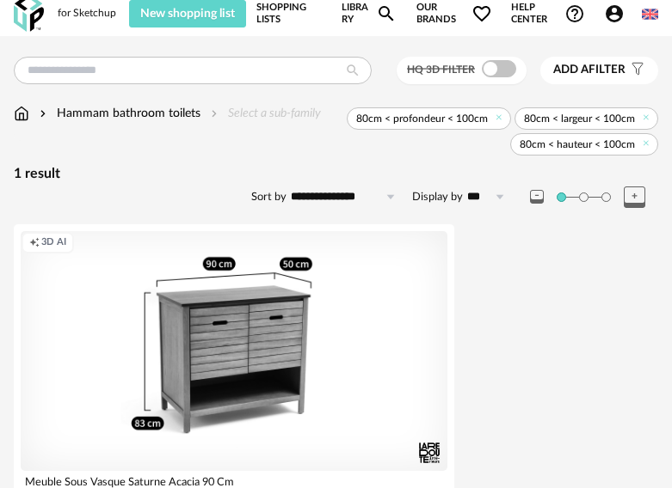
scroll to position [0, 0]
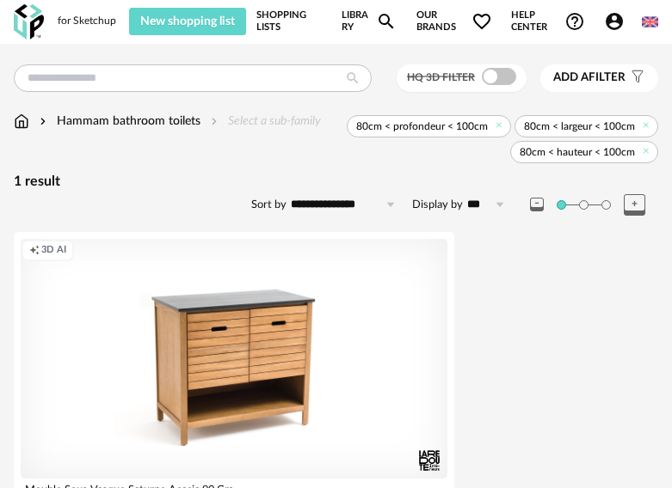
click at [205, 374] on div "Creation icon 3D AI" at bounding box center [234, 359] width 426 height 240
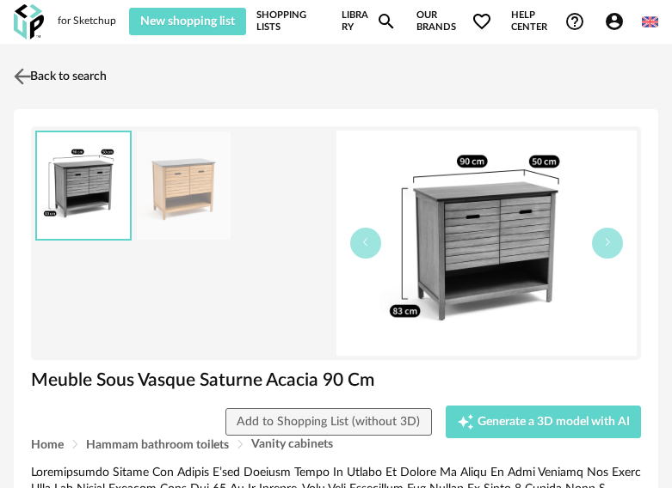
click at [28, 77] on img at bounding box center [22, 76] width 25 height 25
